Goal: Task Accomplishment & Management: Complete application form

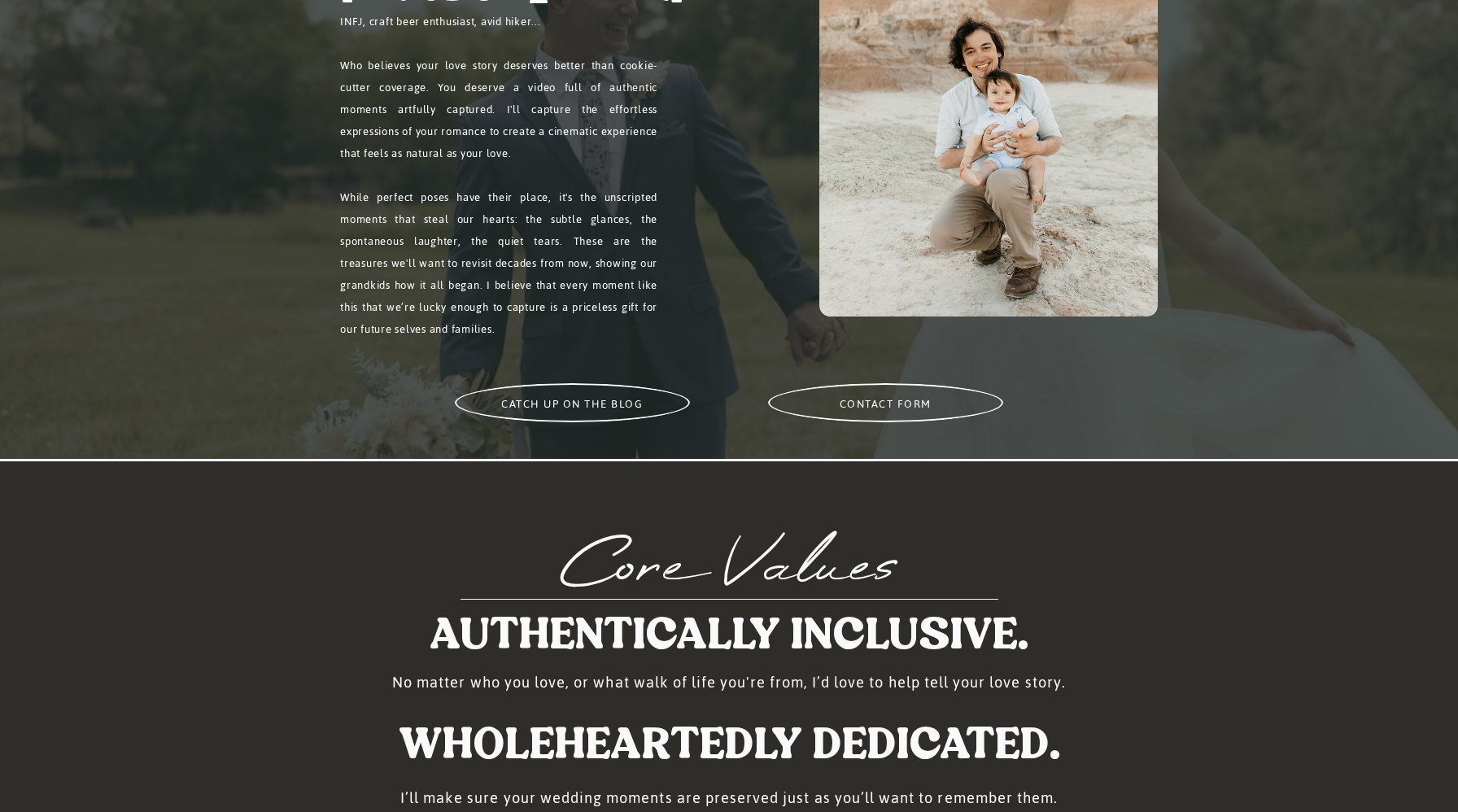
scroll to position [1323, 0]
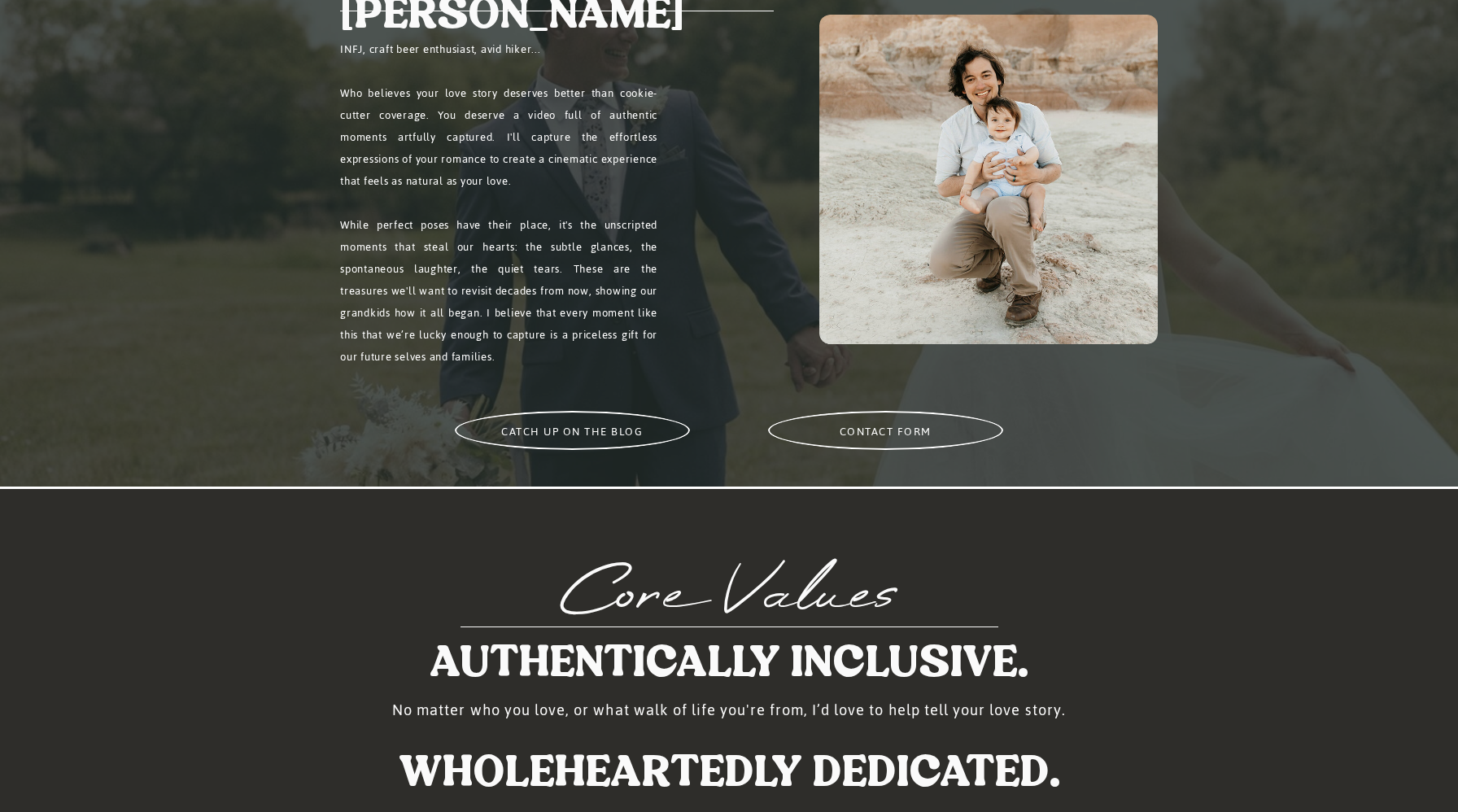
click at [875, 432] on h2 "contact form" at bounding box center [885, 430] width 200 height 20
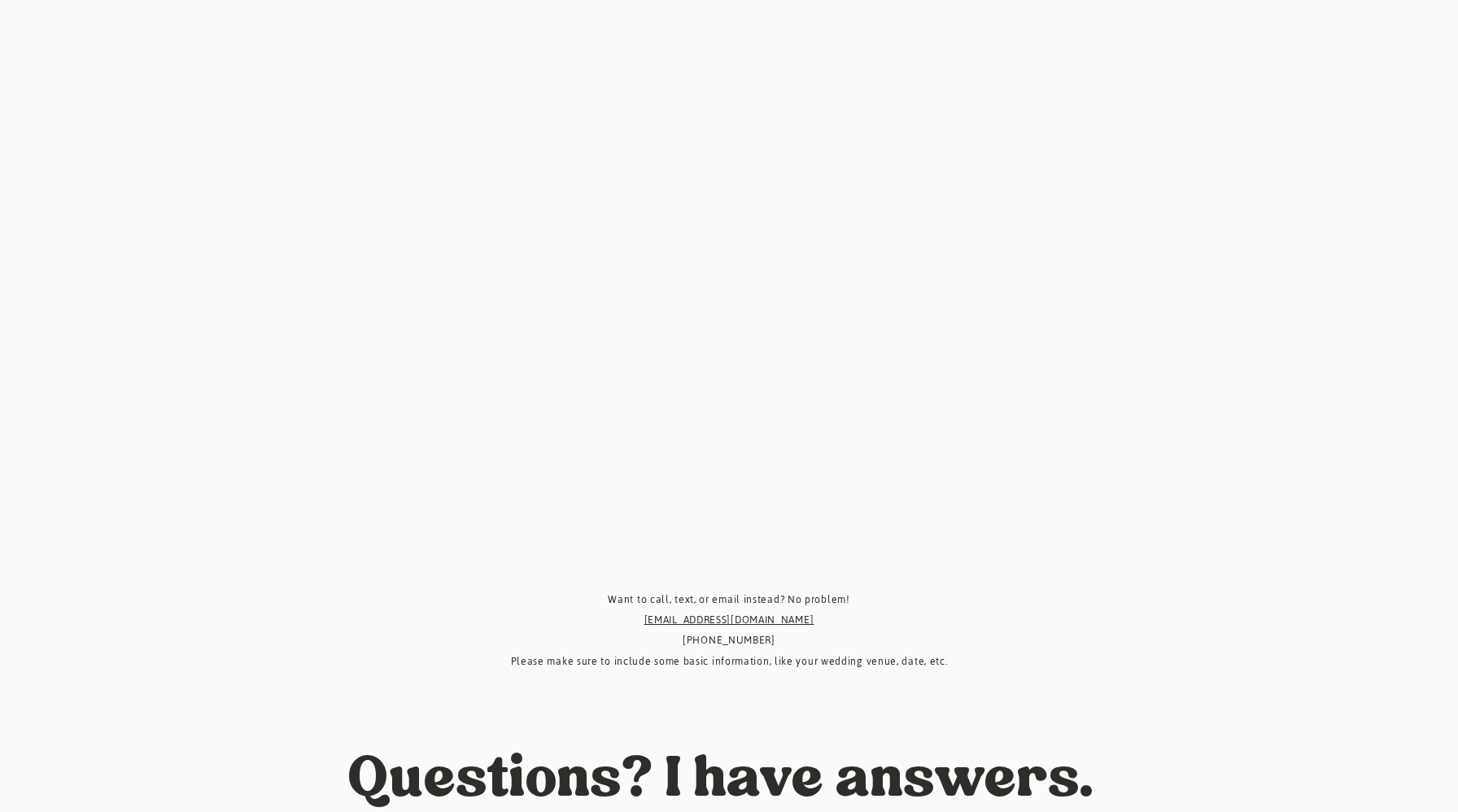
scroll to position [863, 0]
click at [284, 391] on div "Let's get you married! Let's get you married! Or, return to the homepage. "I am…" at bounding box center [729, 557] width 1458 height 2841
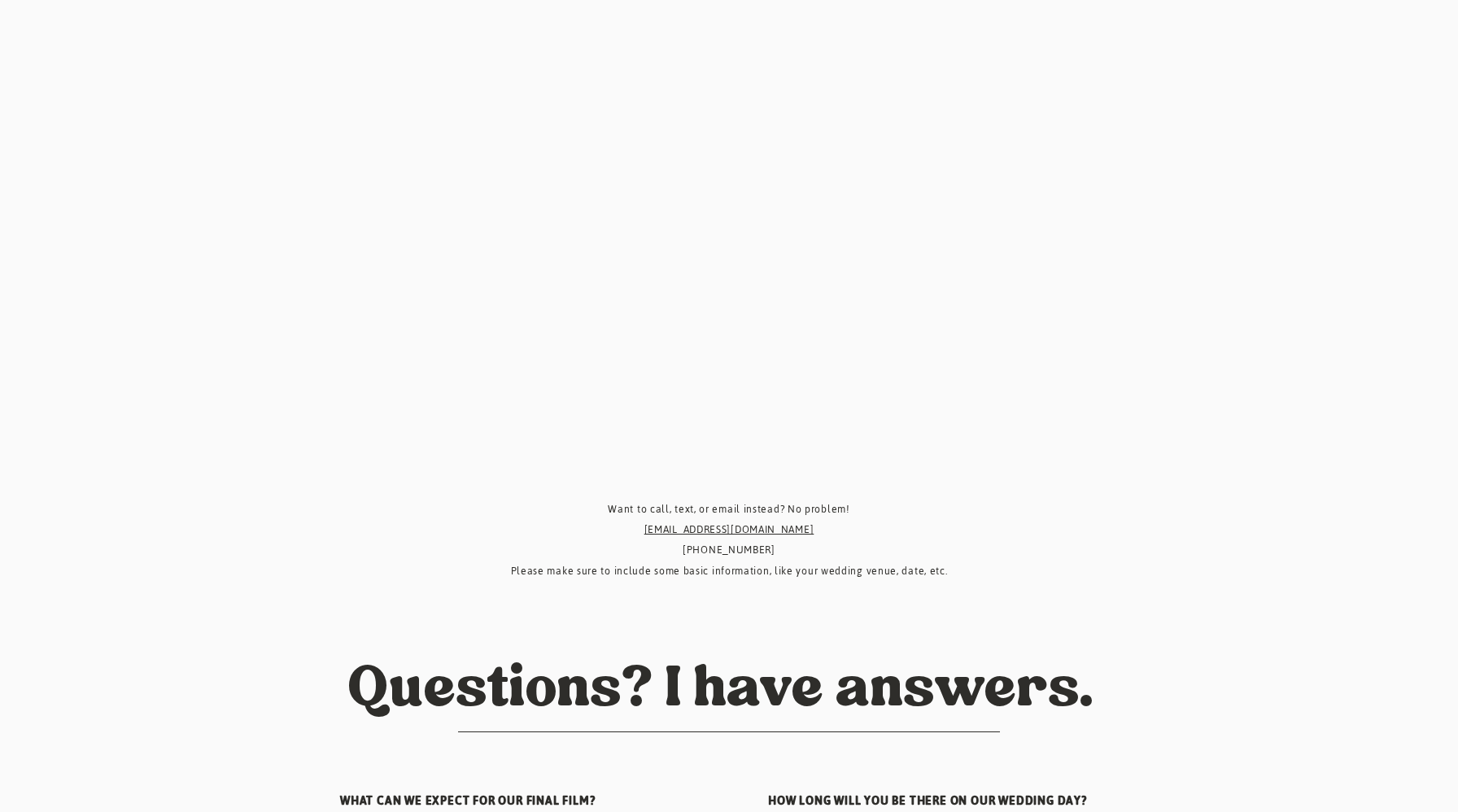
scroll to position [950, 0]
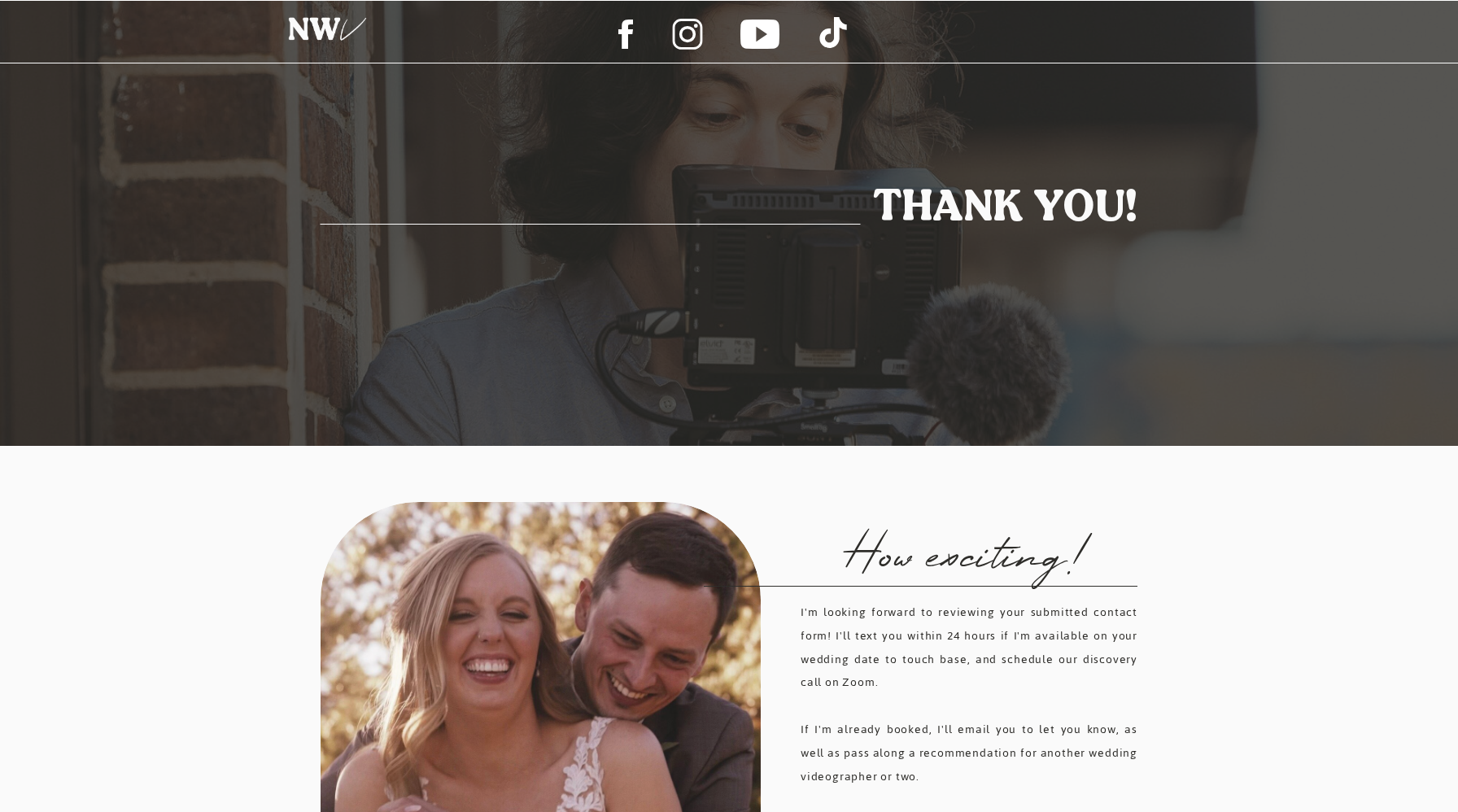
click at [319, 24] on div at bounding box center [328, 33] width 103 height 53
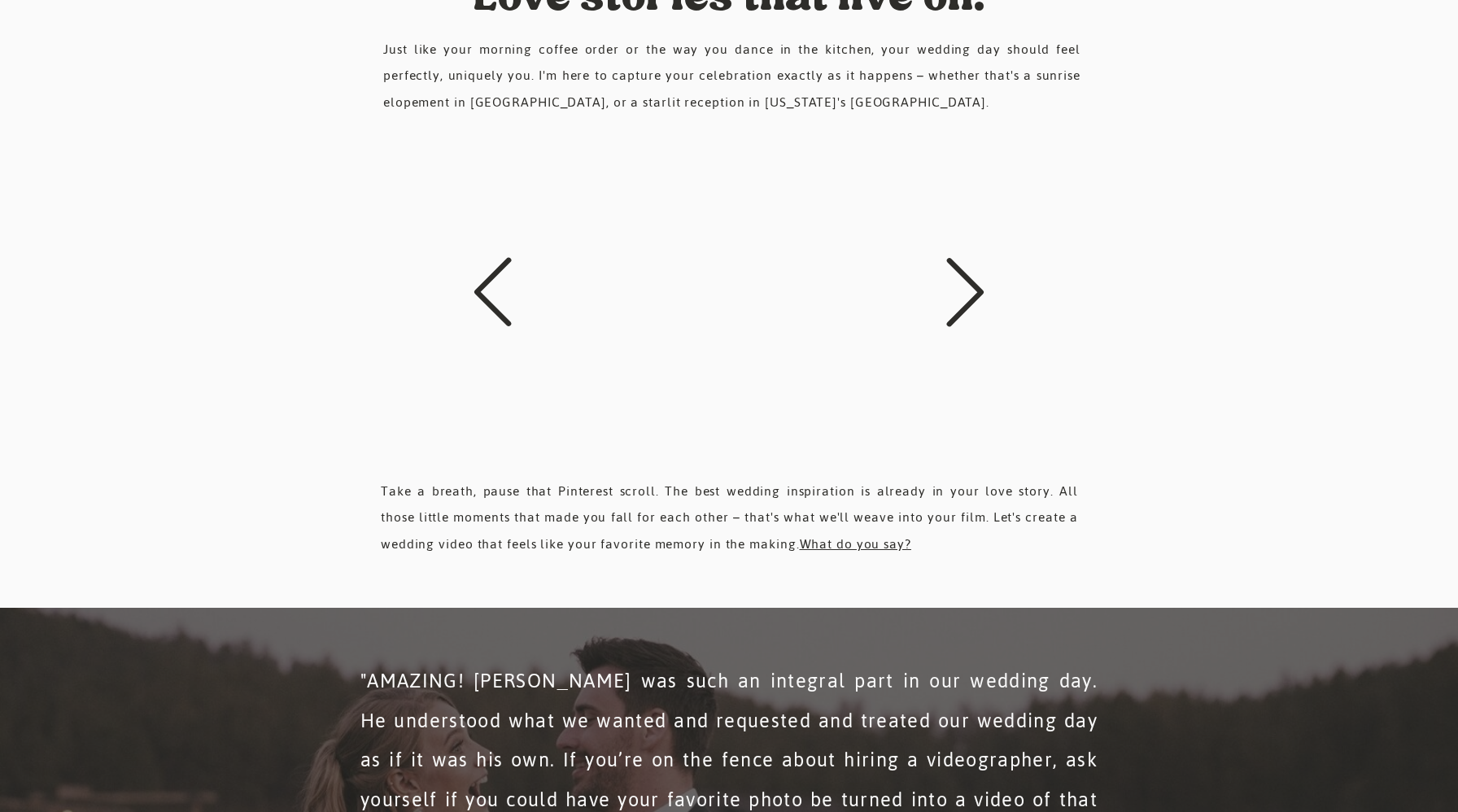
scroll to position [2618, 0]
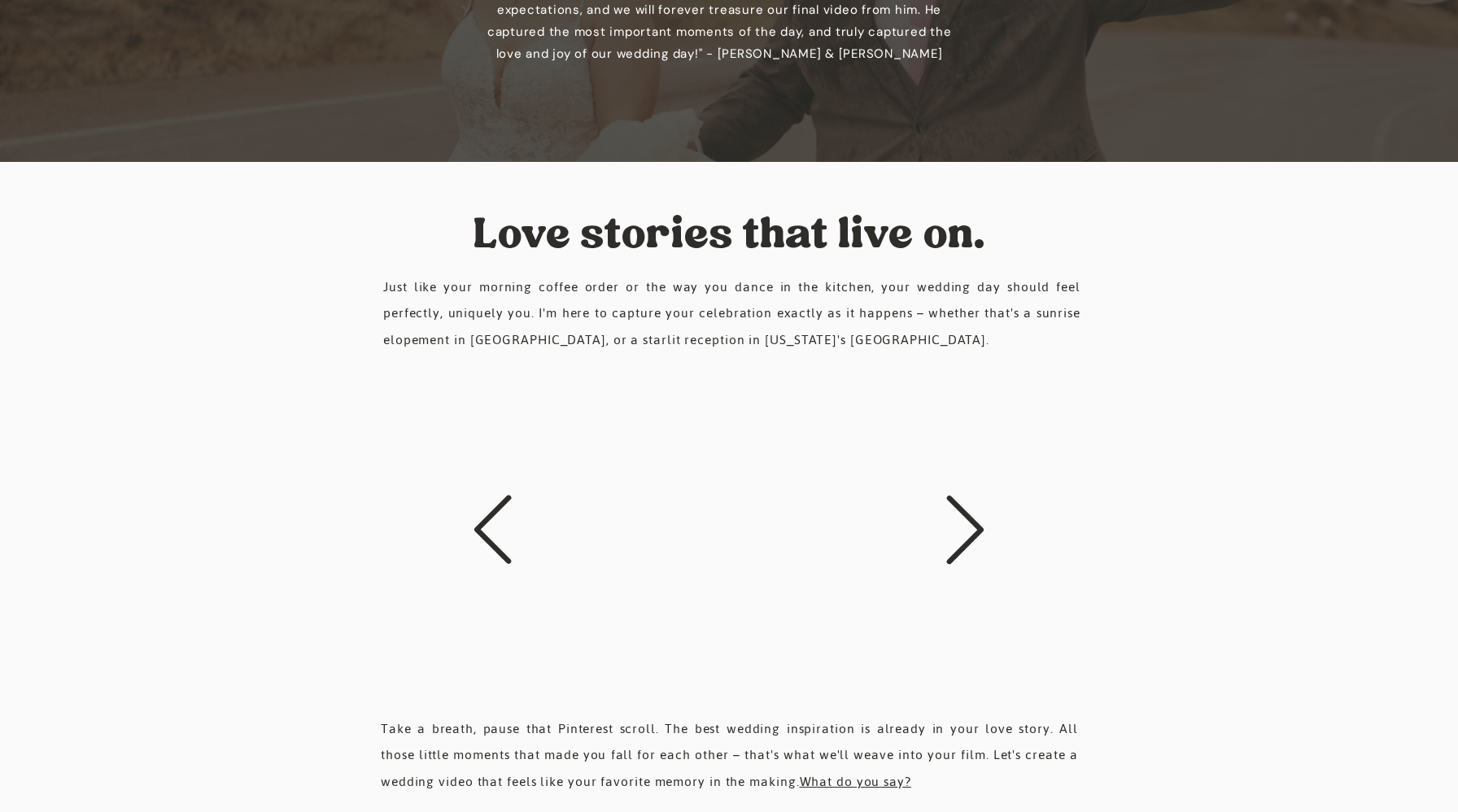
click at [970, 528] on icon at bounding box center [964, 529] width 81 height 81
click at [964, 529] on icon at bounding box center [964, 529] width 81 height 81
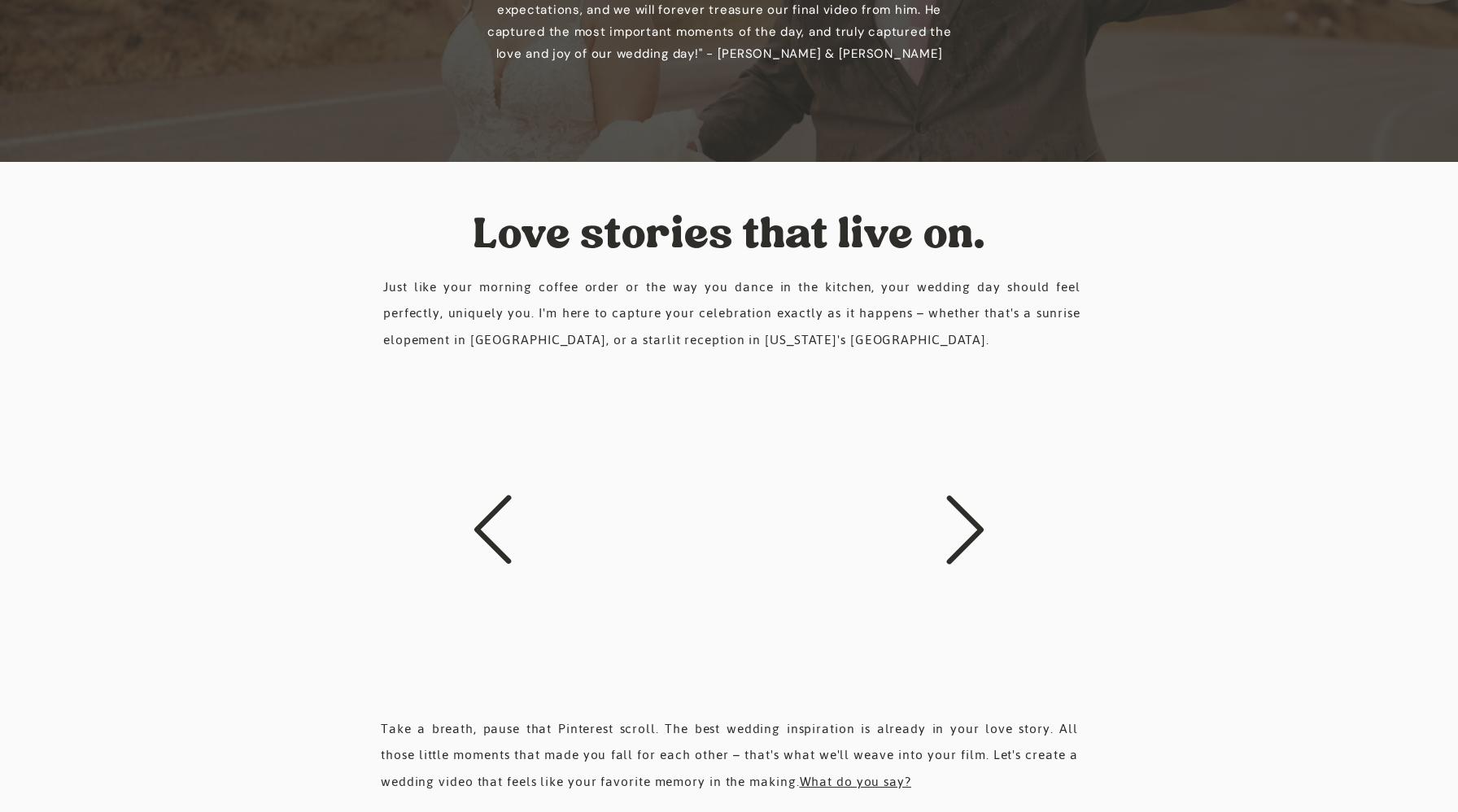
click at [973, 507] on icon at bounding box center [964, 529] width 81 height 81
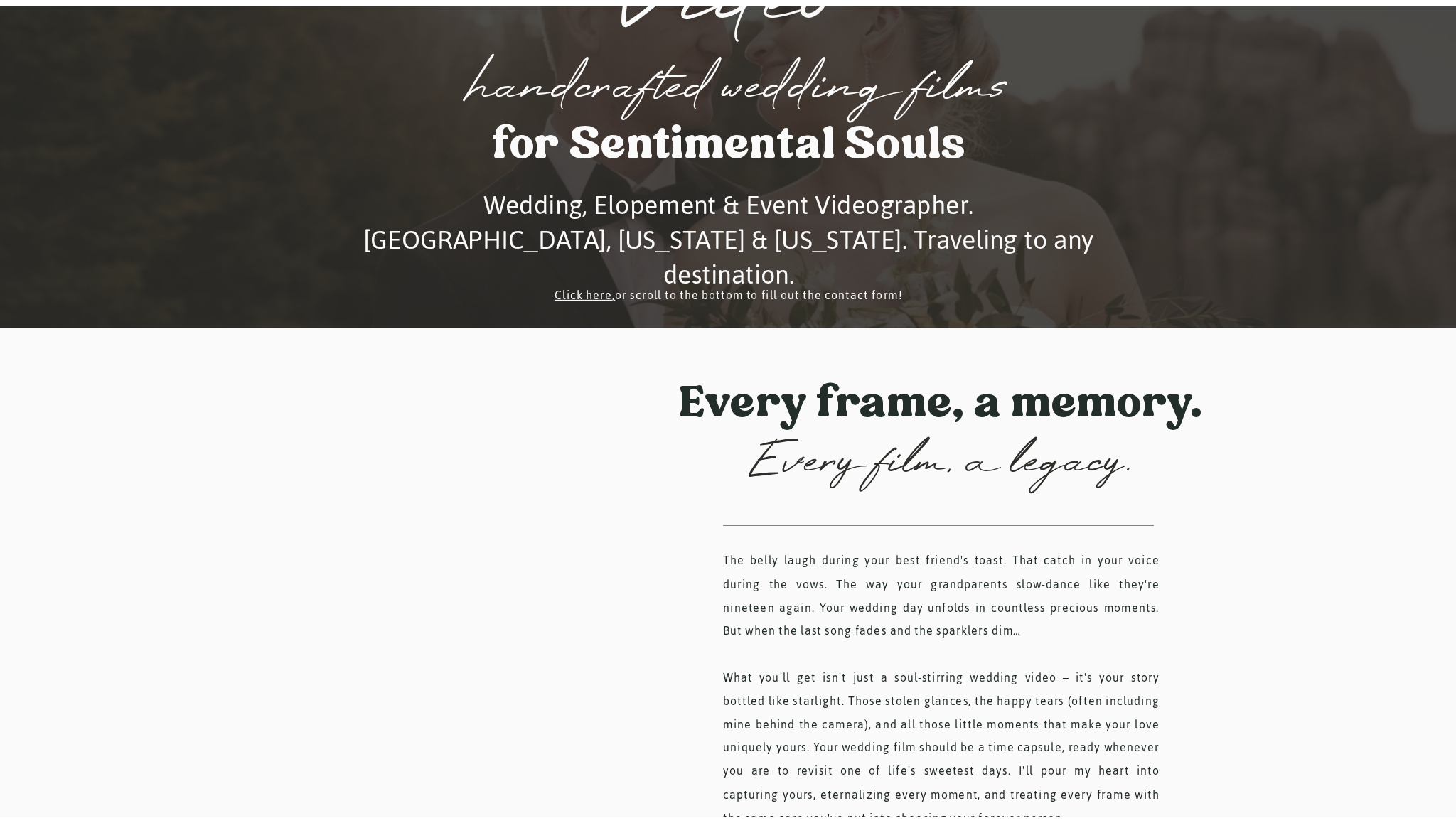
scroll to position [0, 0]
